Goal: Task Accomplishment & Management: Use online tool/utility

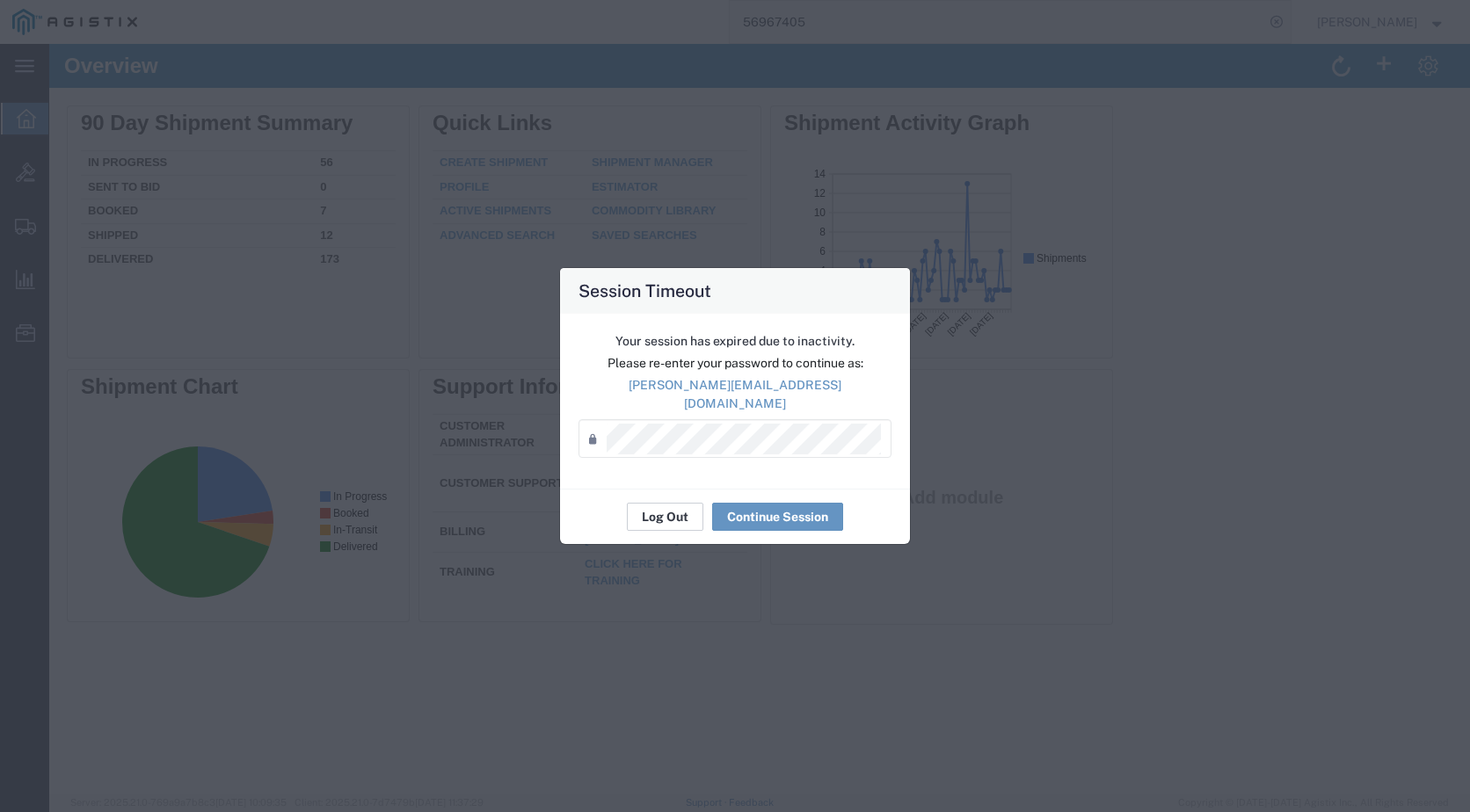
click at [665, 505] on button "Log Out" at bounding box center [665, 516] width 77 height 28
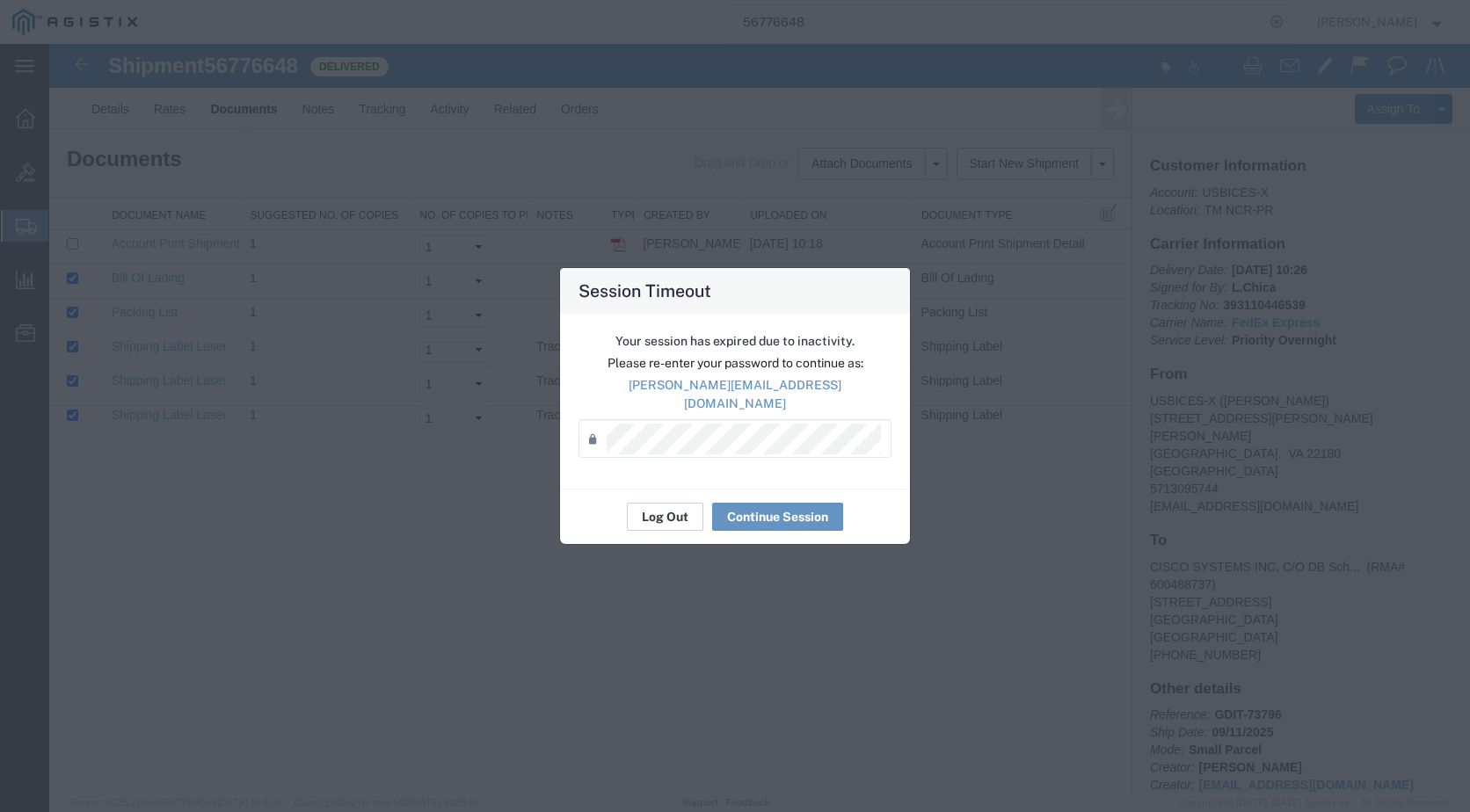
click at [644, 511] on button "Log Out" at bounding box center [665, 516] width 77 height 28
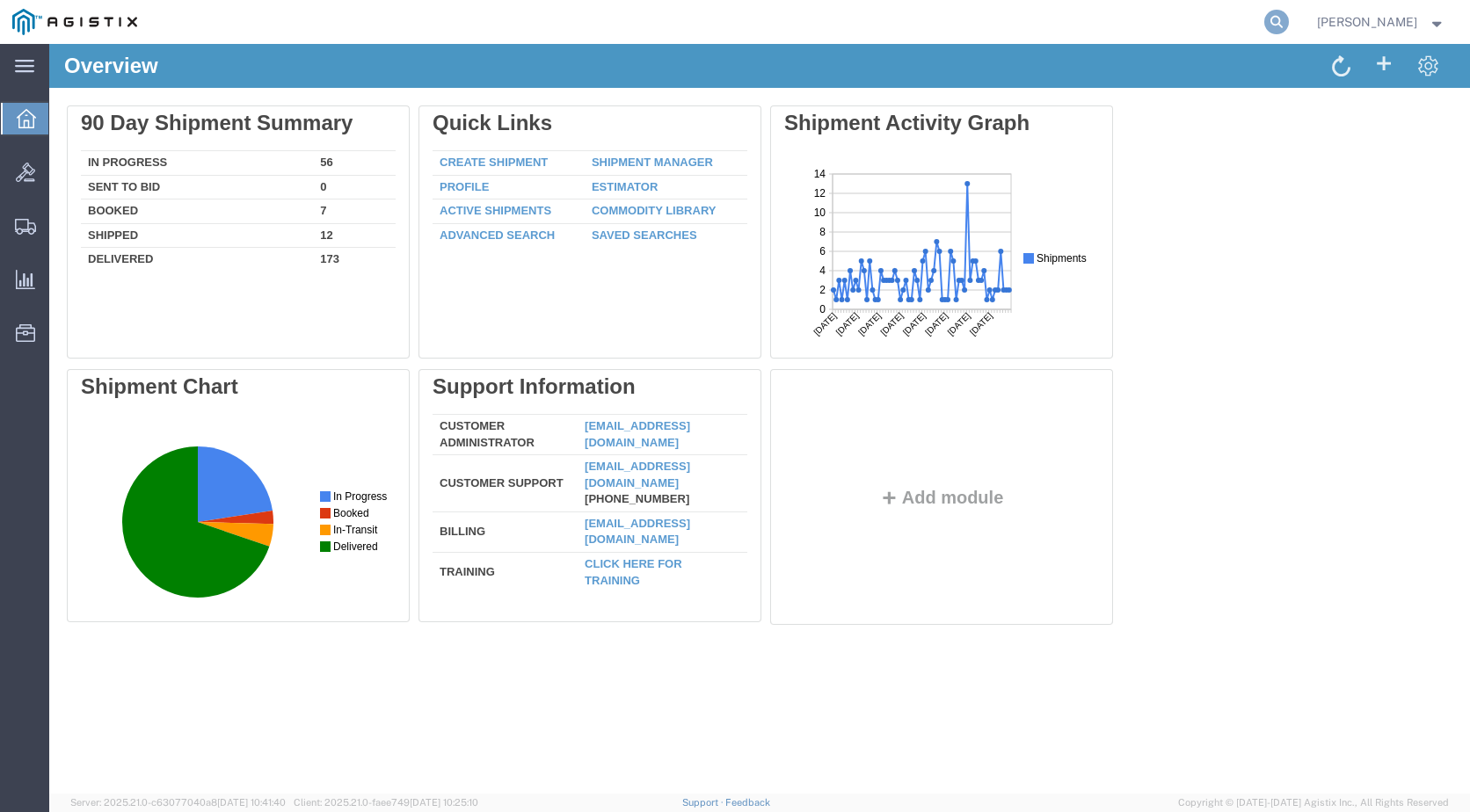
click at [1273, 19] on icon at bounding box center [1277, 22] width 25 height 25
click at [922, 33] on input "search" at bounding box center [998, 22] width 535 height 42
paste input "56848415"
type input "56848415"
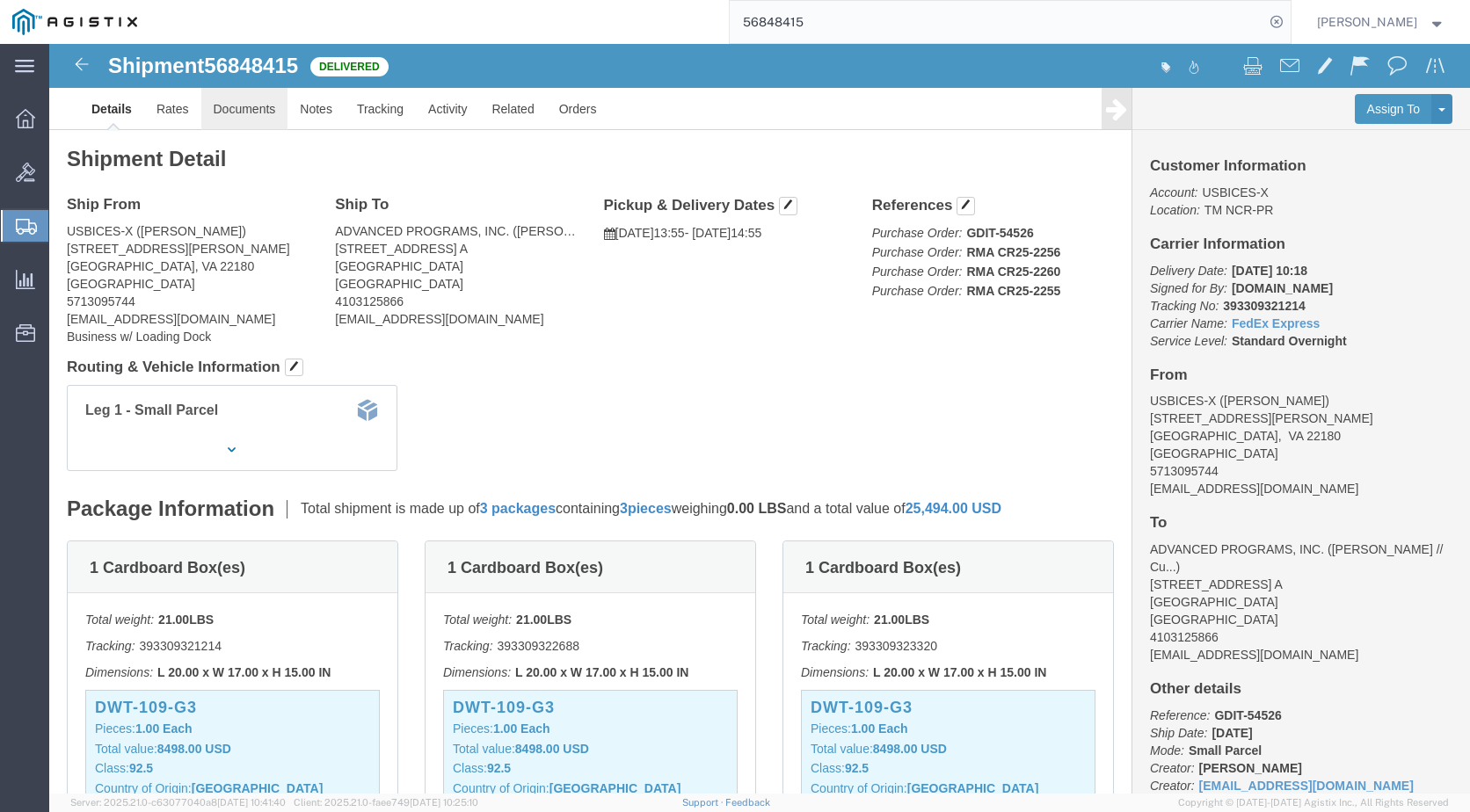
click link "Documents"
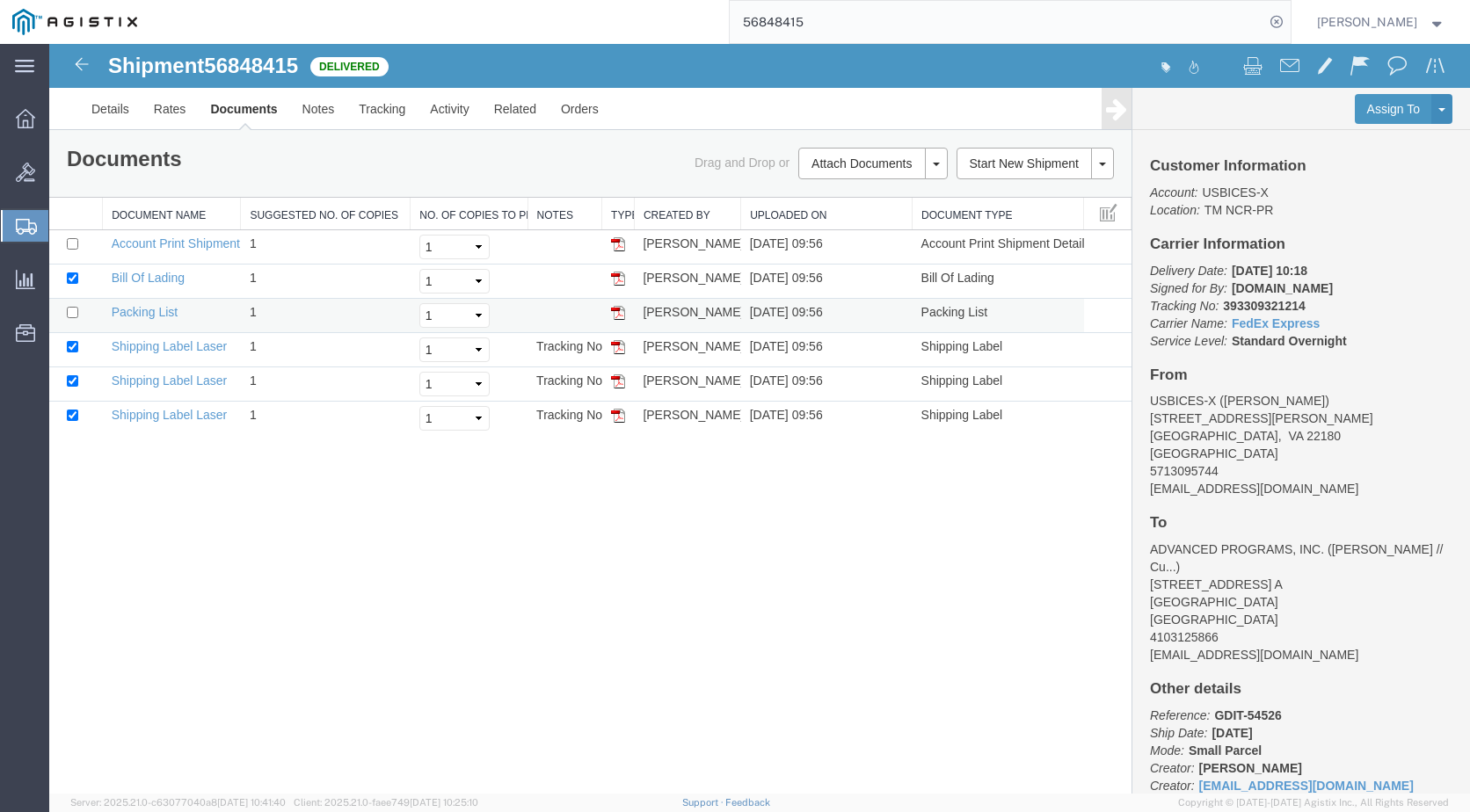
click at [78, 320] on td at bounding box center [76, 315] width 54 height 34
click at [73, 318] on td at bounding box center [76, 315] width 54 height 34
click at [73, 314] on input "checkbox" at bounding box center [73, 313] width 11 height 11
checkbox input "true"
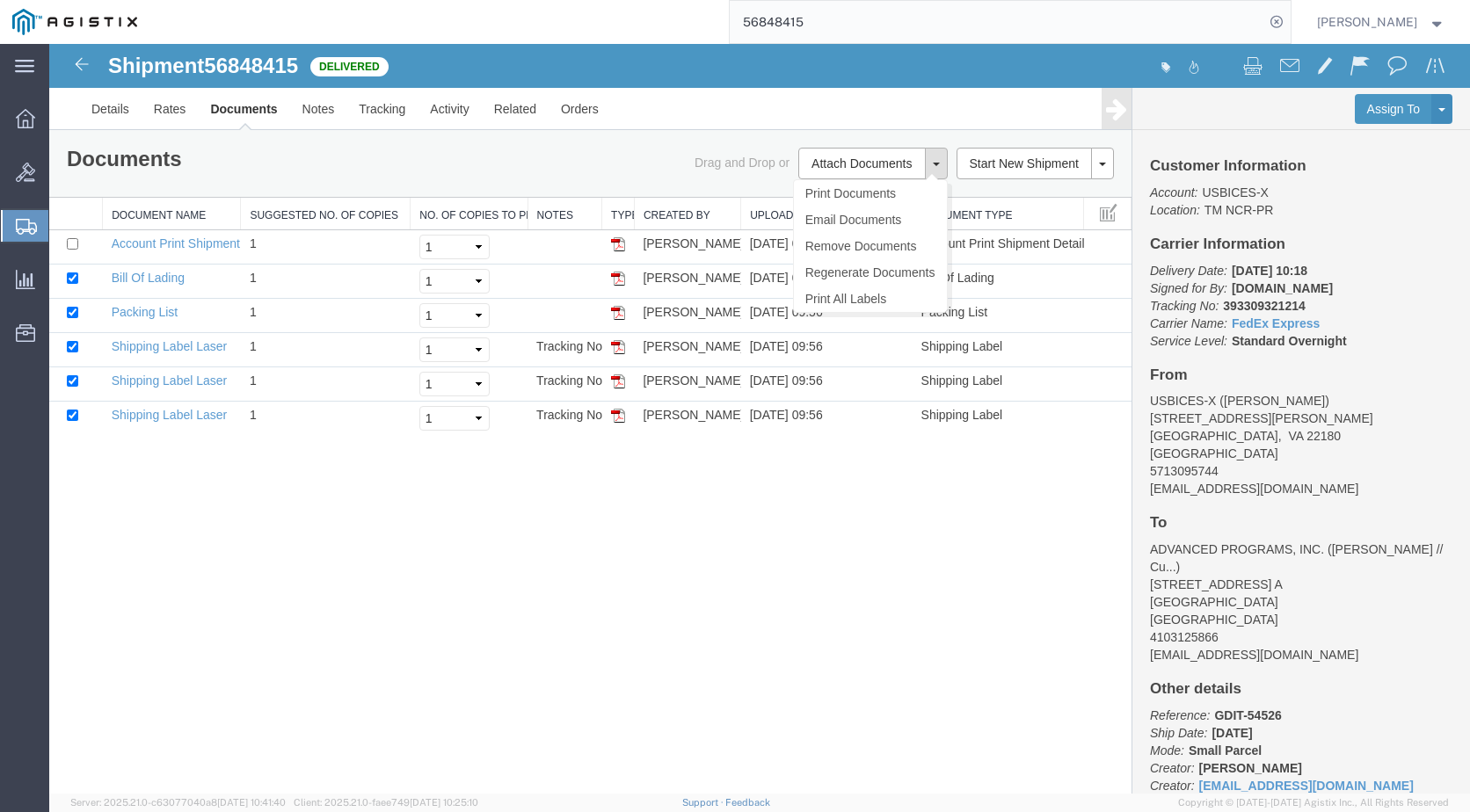
click at [936, 168] on button at bounding box center [936, 163] width 23 height 32
click at [874, 194] on link "Print Documents" at bounding box center [871, 194] width 153 height 26
click at [99, 110] on link "Details" at bounding box center [111, 109] width 62 height 42
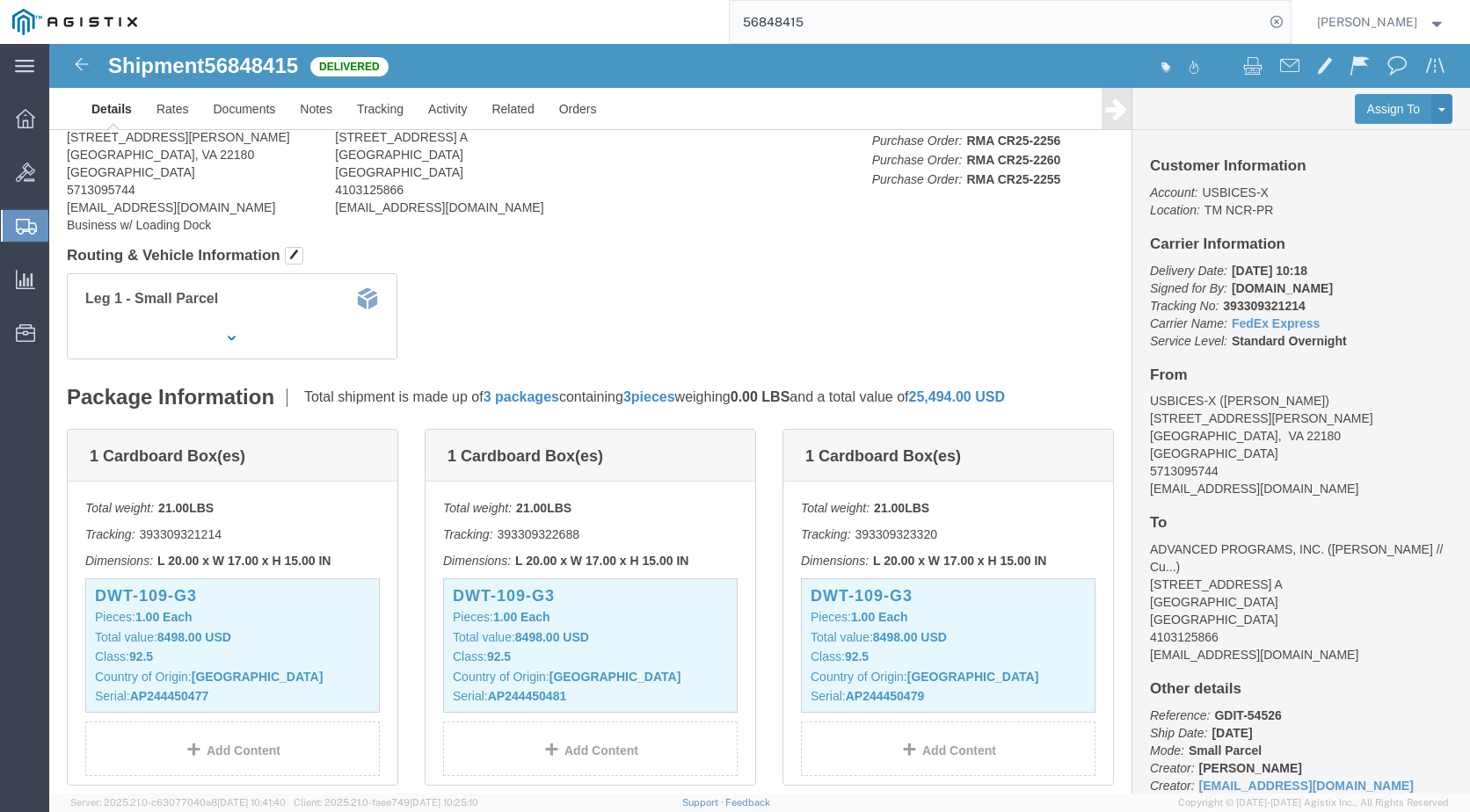
scroll to position [88, 0]
